Goal: Transaction & Acquisition: Book appointment/travel/reservation

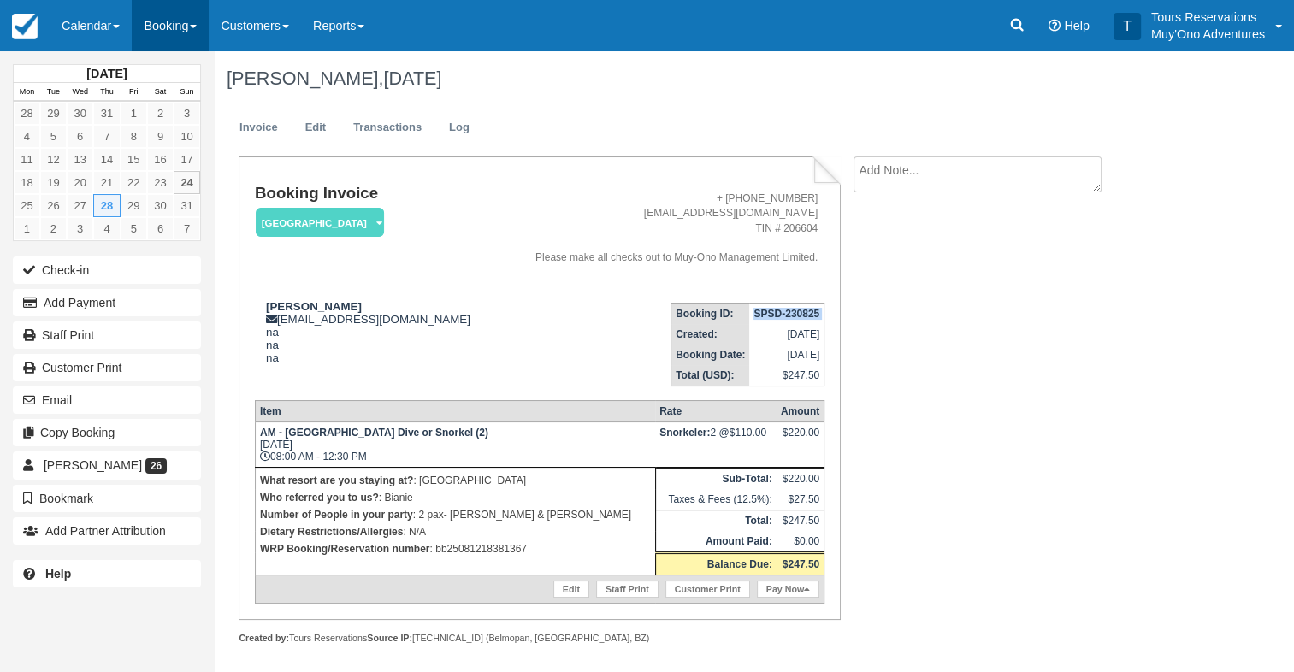
click at [175, 27] on link "Booking" at bounding box center [170, 25] width 77 height 51
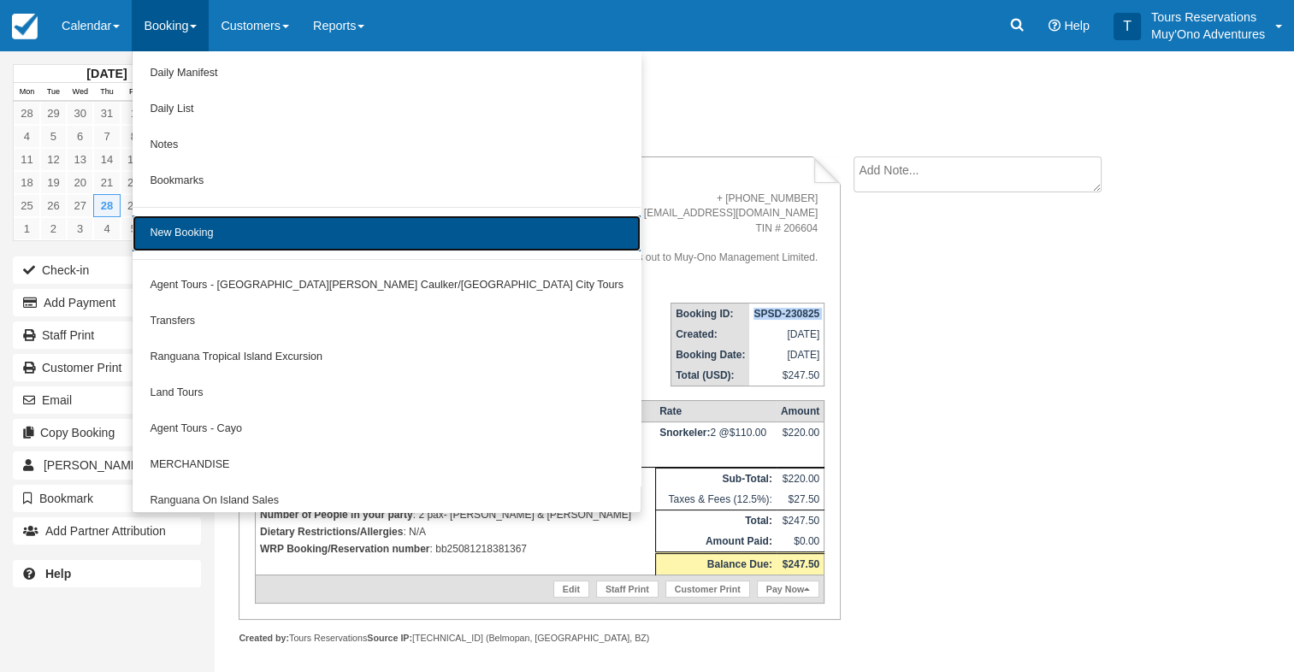
click at [219, 238] on link "New Booking" at bounding box center [387, 233] width 508 height 36
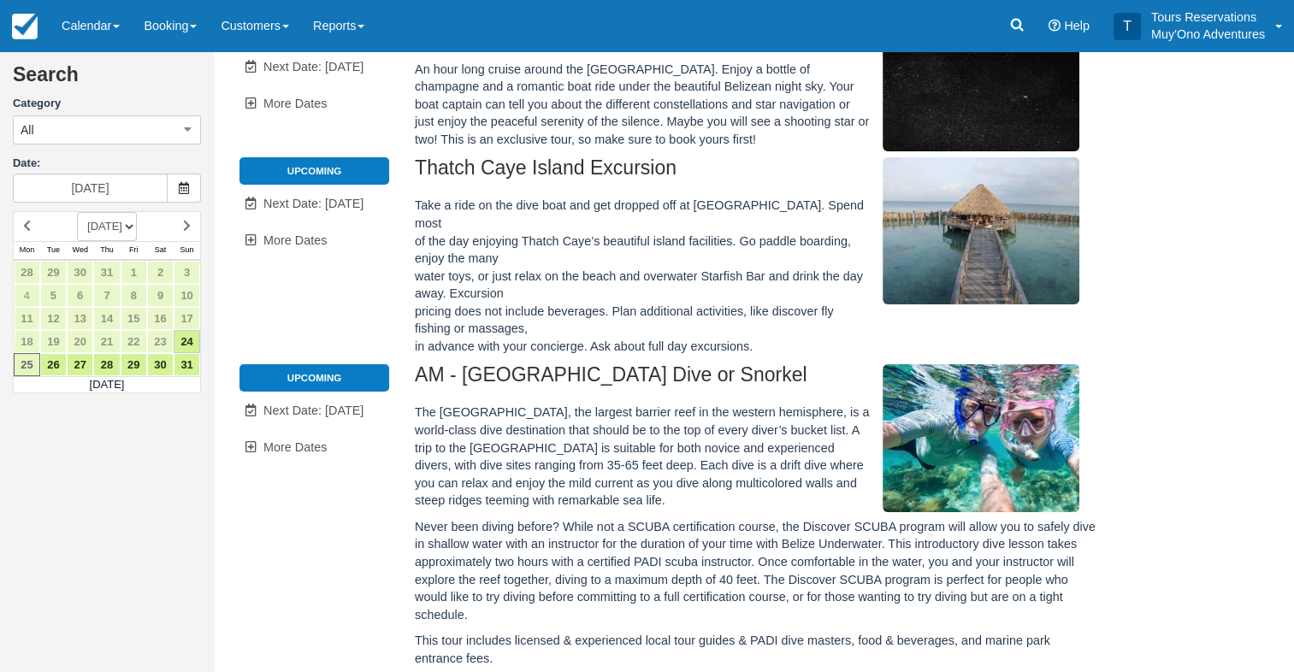
scroll to position [427, 0]
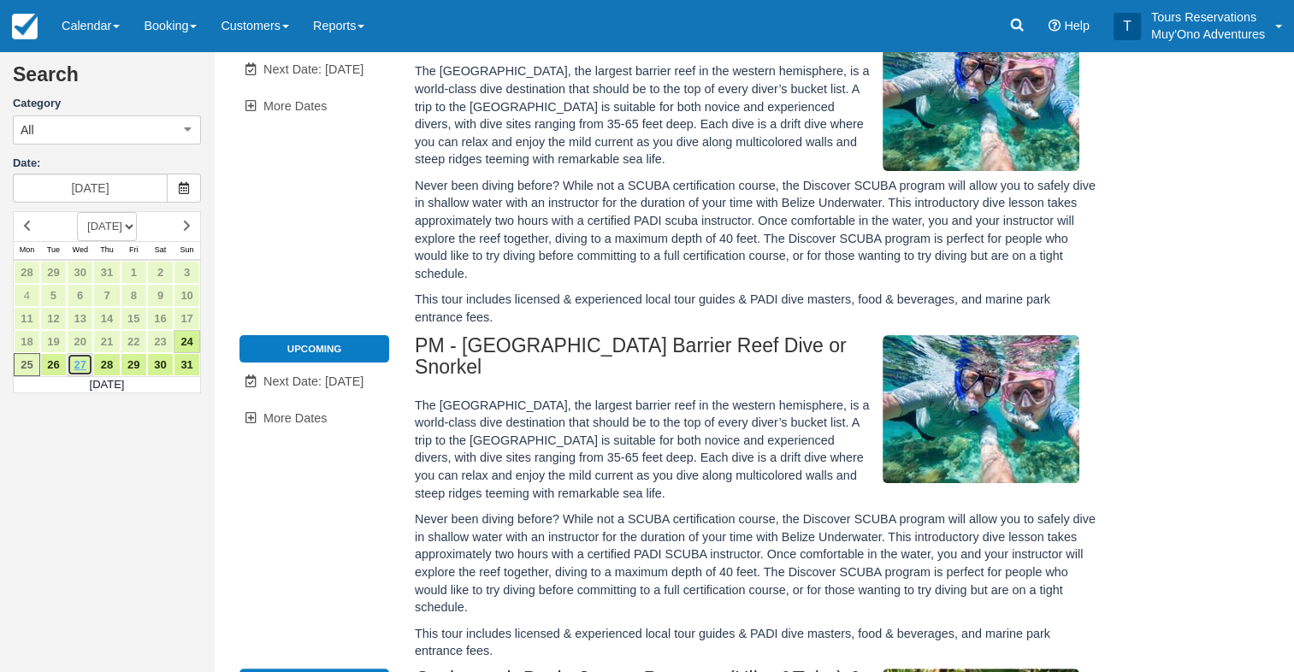
click at [70, 371] on link "27" at bounding box center [80, 364] width 27 height 23
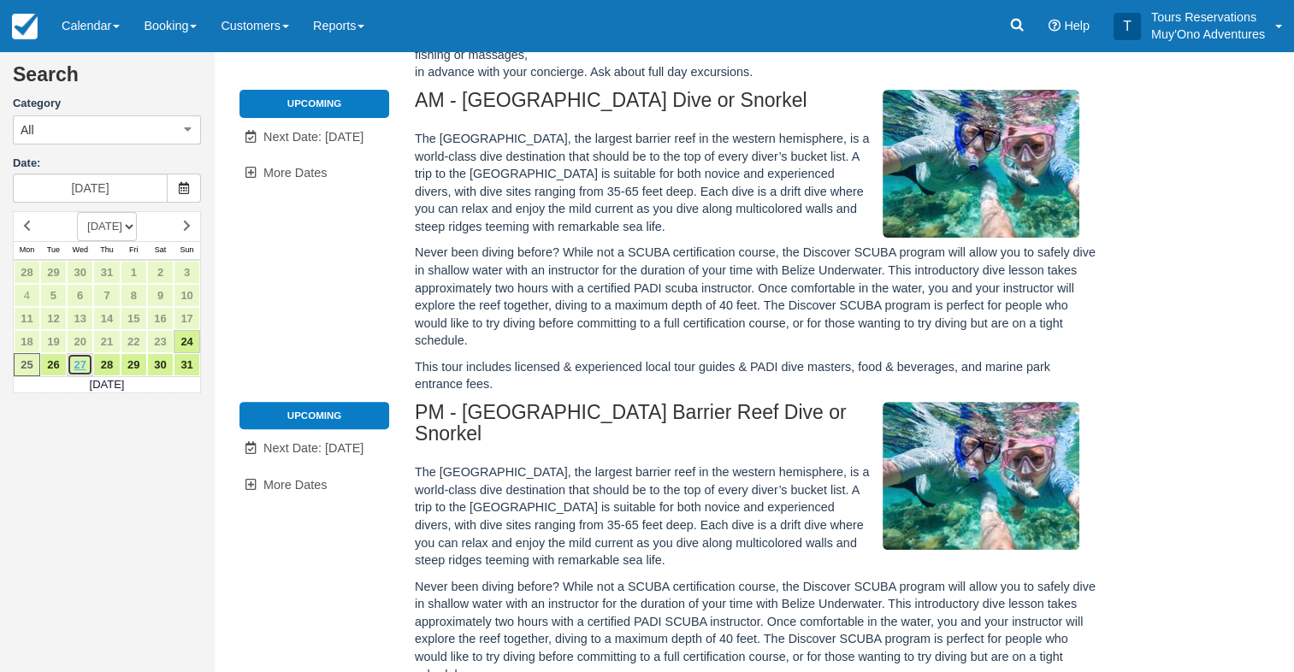
scroll to position [0, 0]
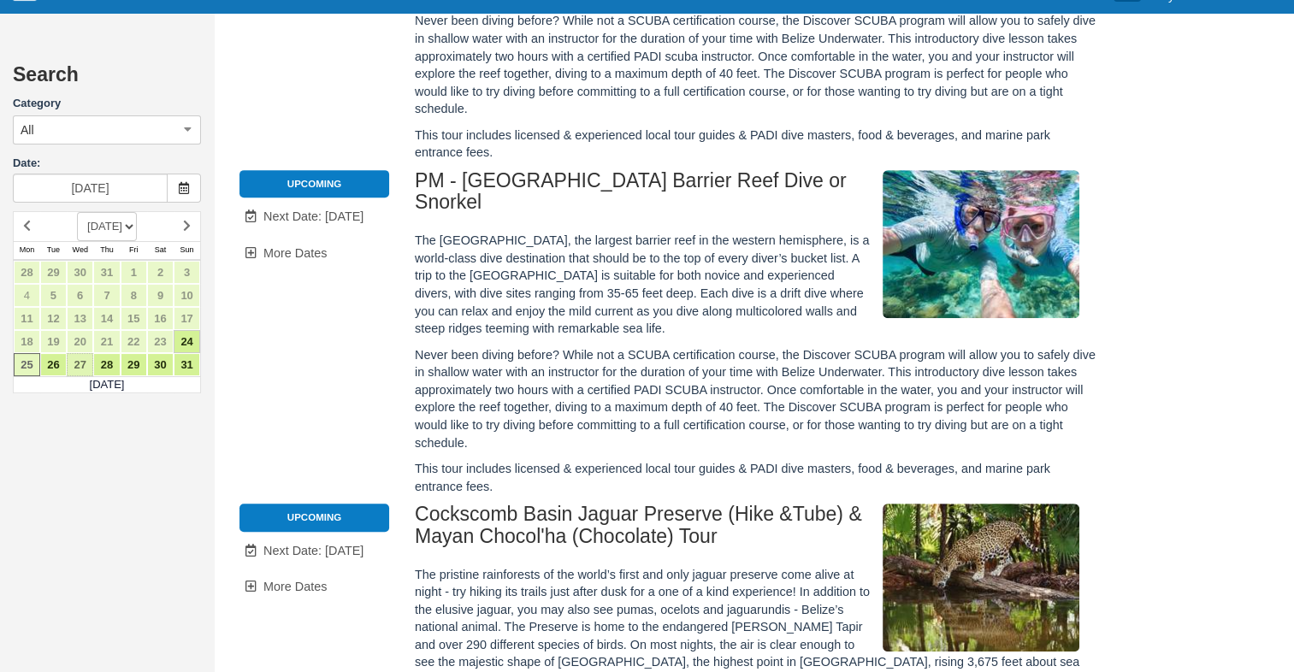
type input "08/27/25"
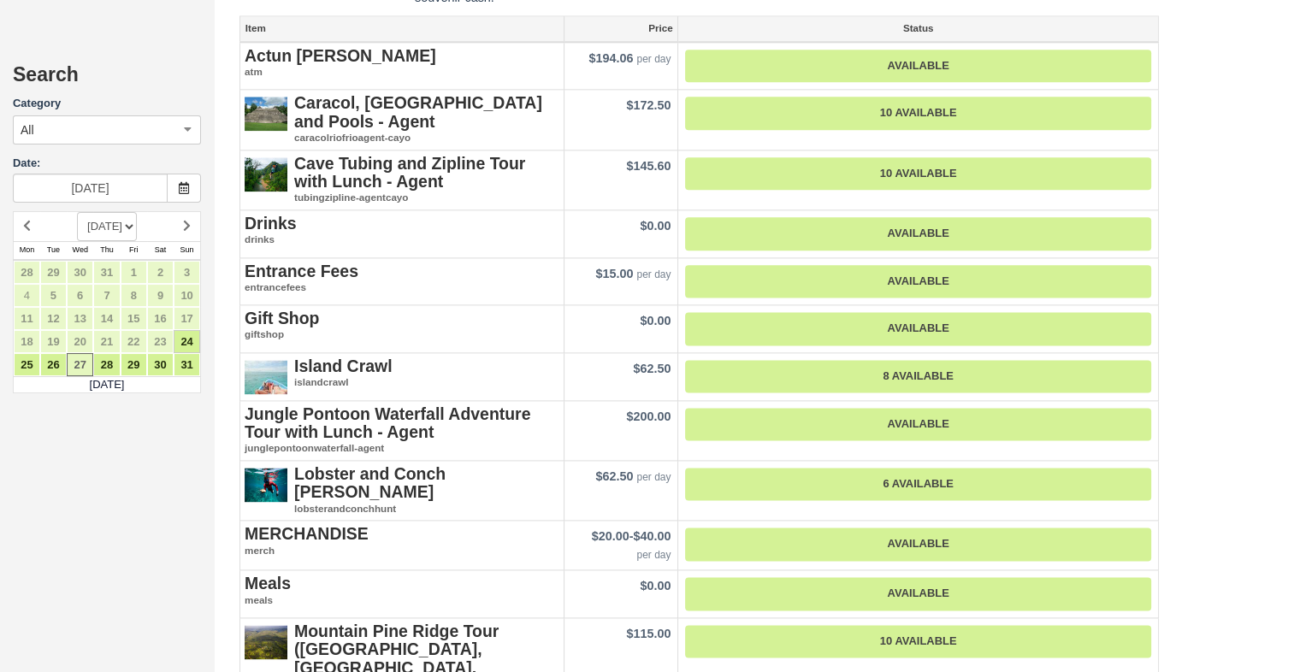
scroll to position [2155, 0]
